Goal: Navigation & Orientation: Find specific page/section

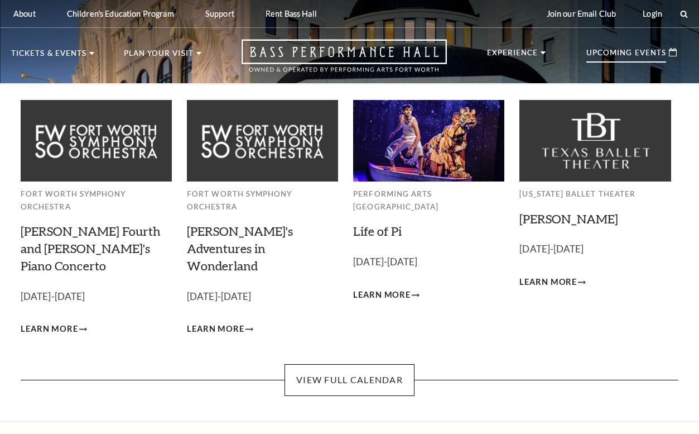
click at [665, 53] on p "Upcoming Events" at bounding box center [627, 55] width 80 height 13
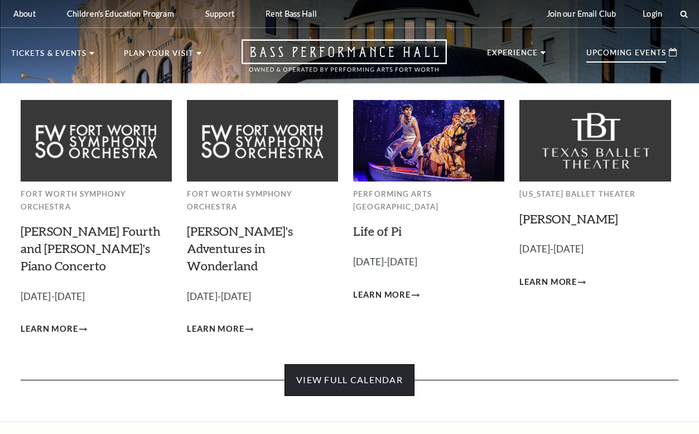
click at [388, 364] on link "View Full Calendar" at bounding box center [350, 379] width 130 height 31
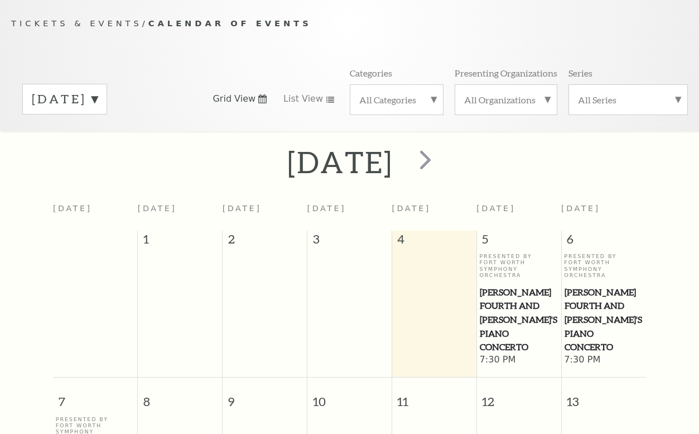
scroll to position [38, 0]
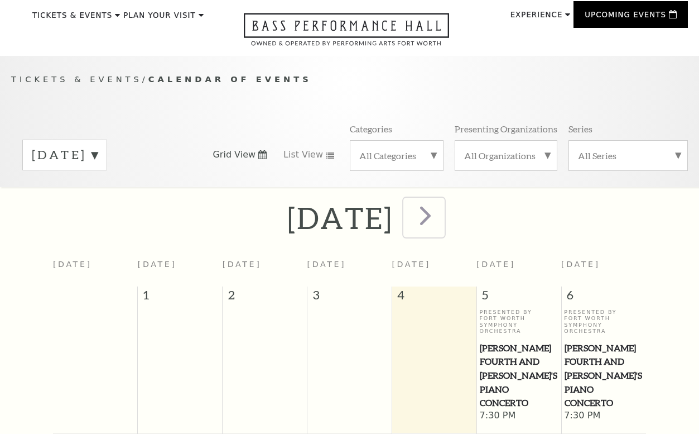
click at [442, 222] on span "next" at bounding box center [426, 215] width 32 height 32
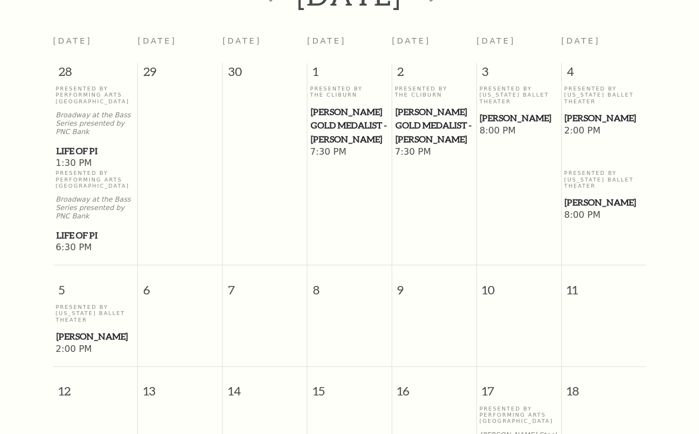
scroll to position [0, 0]
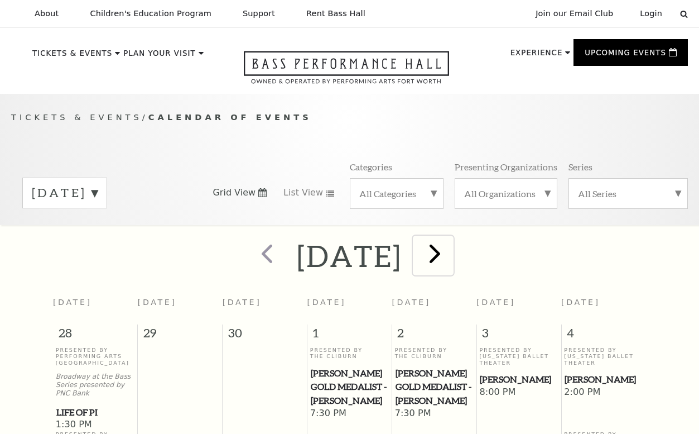
click at [451, 256] on span "next" at bounding box center [435, 253] width 32 height 32
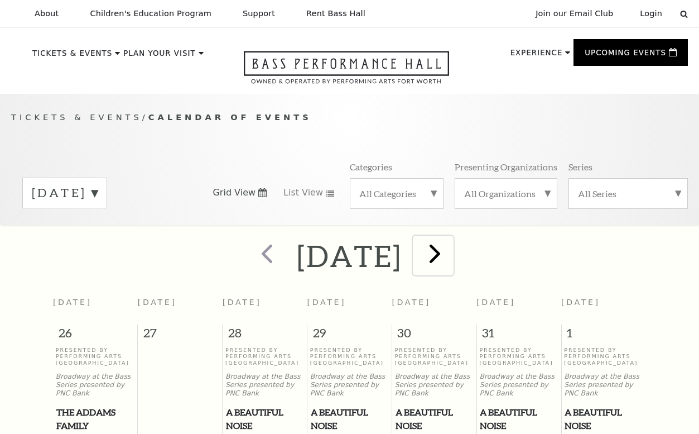
click at [451, 252] on span "next" at bounding box center [435, 253] width 32 height 32
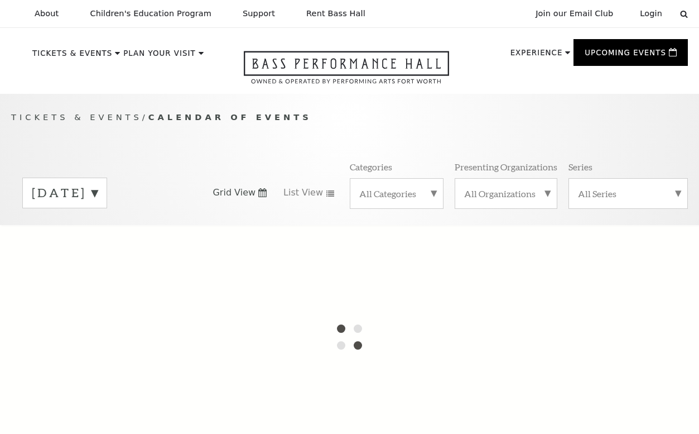
scroll to position [94, 0]
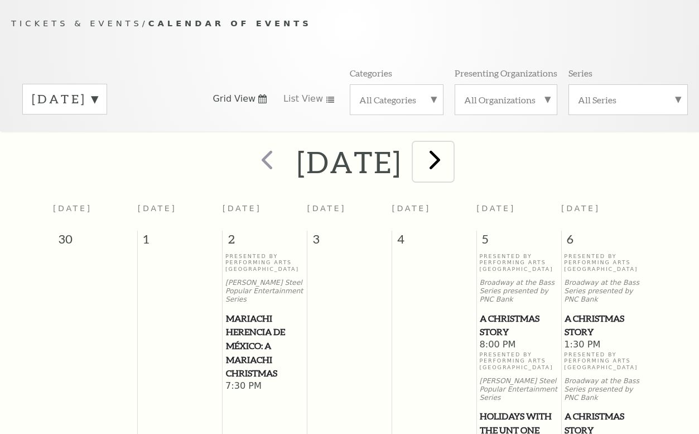
click at [451, 150] on span "next" at bounding box center [435, 159] width 32 height 32
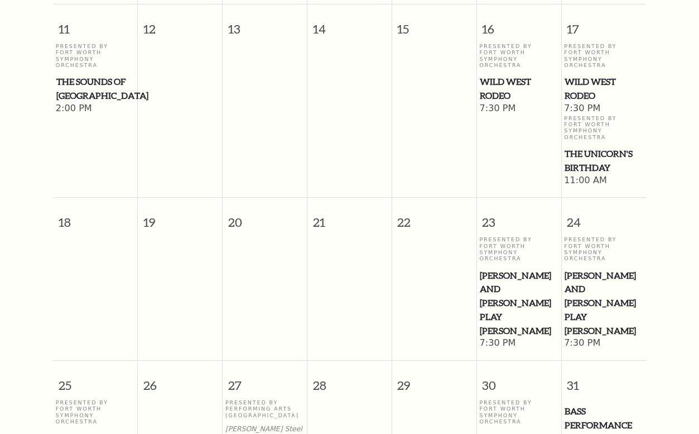
scroll to position [652, 0]
